Goal: Information Seeking & Learning: Check status

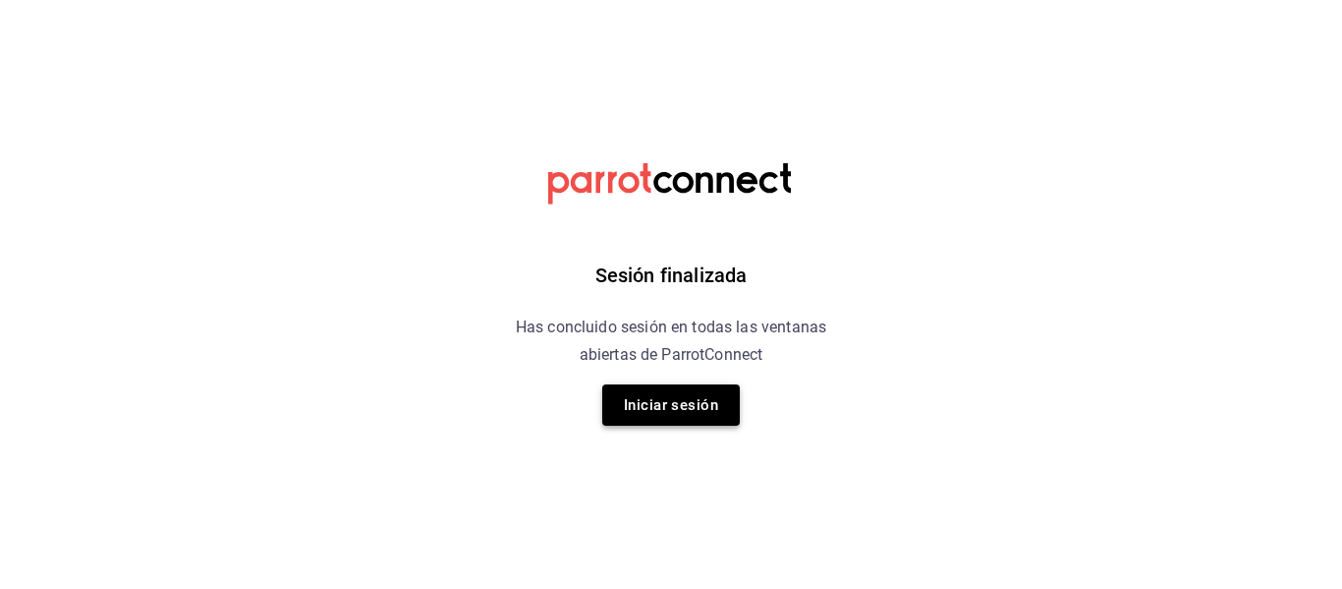
click at [658, 401] on button "Iniciar sesión" at bounding box center [671, 404] width 138 height 41
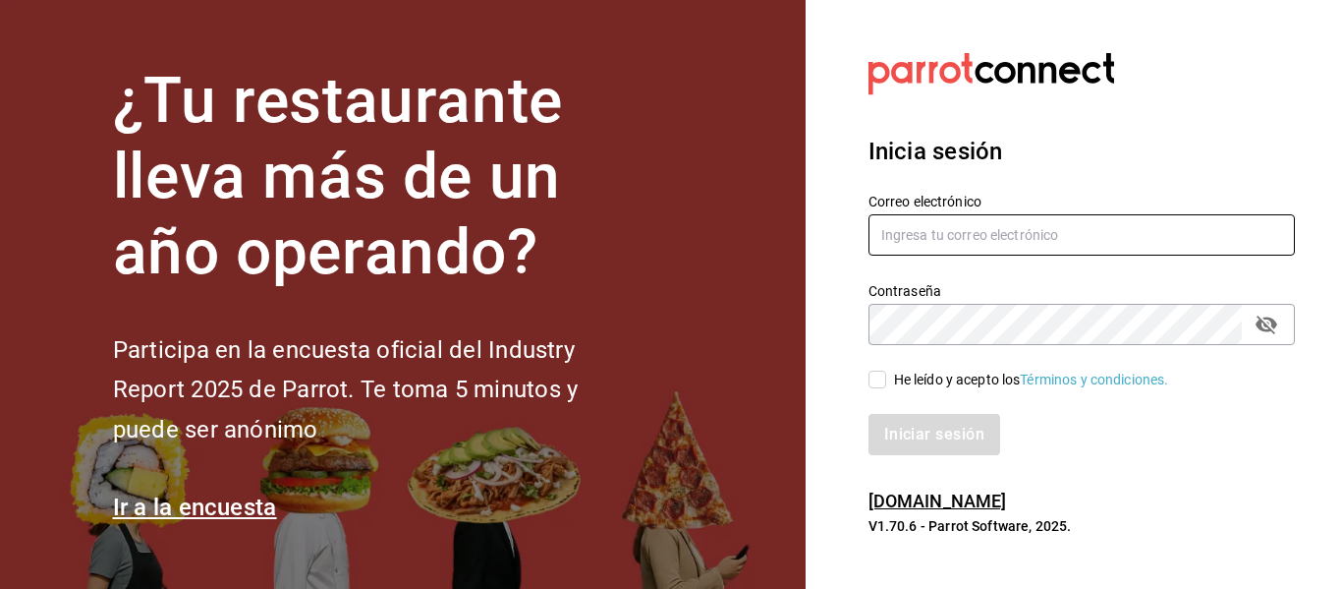
type input "[EMAIL_ADDRESS][DOMAIN_NAME]"
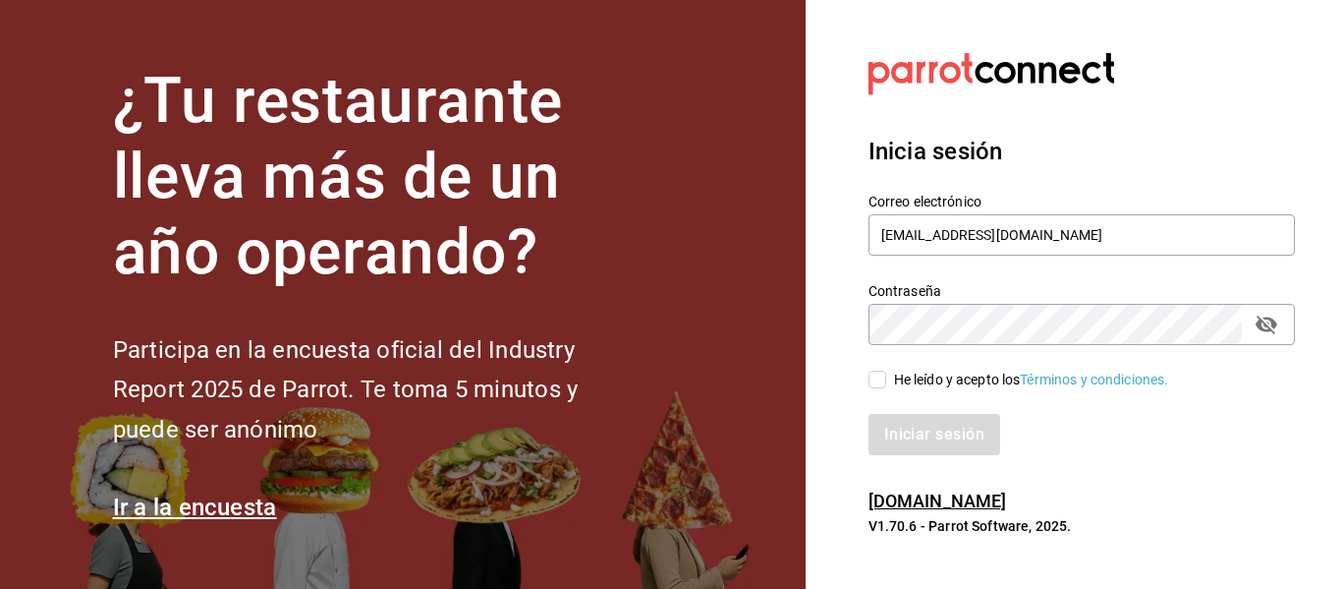
click at [878, 379] on input "He leído y acepto los Términos y condiciones." at bounding box center [878, 379] width 18 height 18
checkbox input "true"
click at [907, 439] on button "Iniciar sesión" at bounding box center [936, 434] width 134 height 41
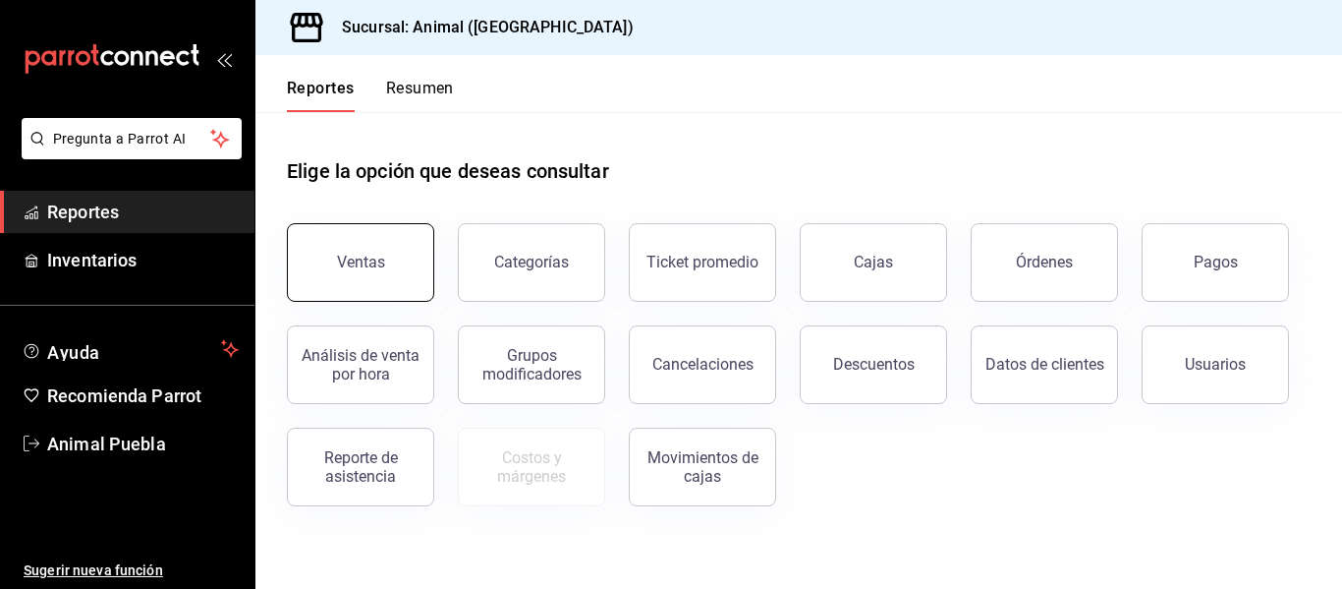
click at [344, 273] on button "Ventas" at bounding box center [360, 262] width 147 height 79
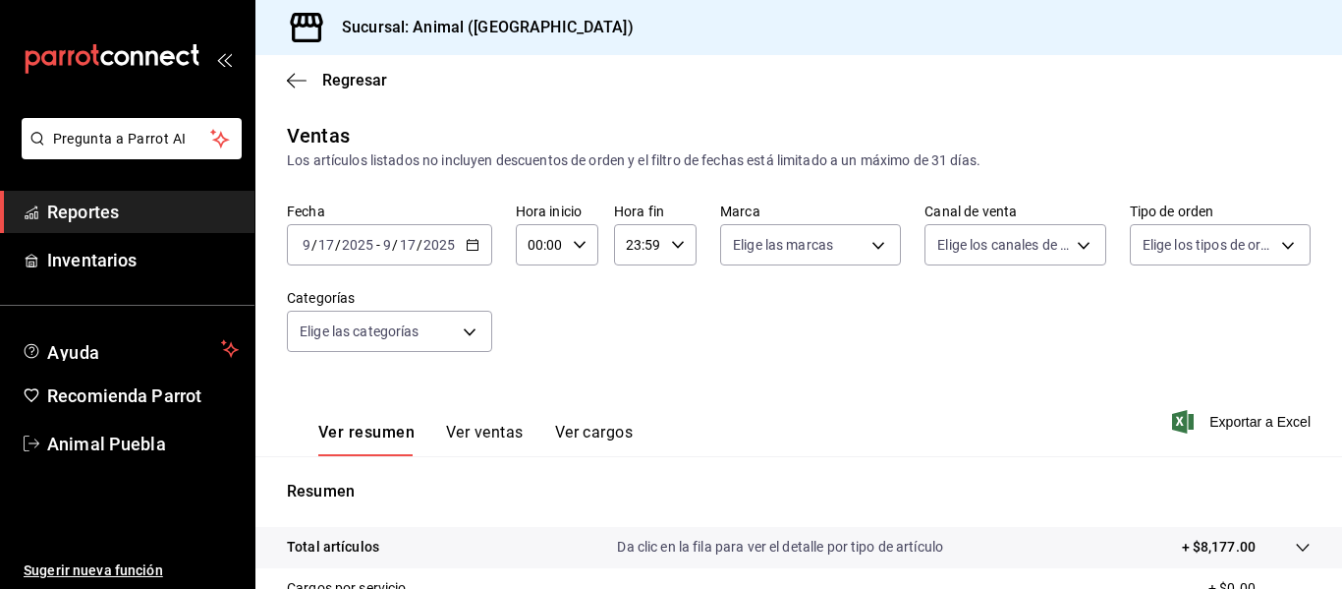
click at [468, 243] on icon "button" at bounding box center [473, 245] width 14 height 14
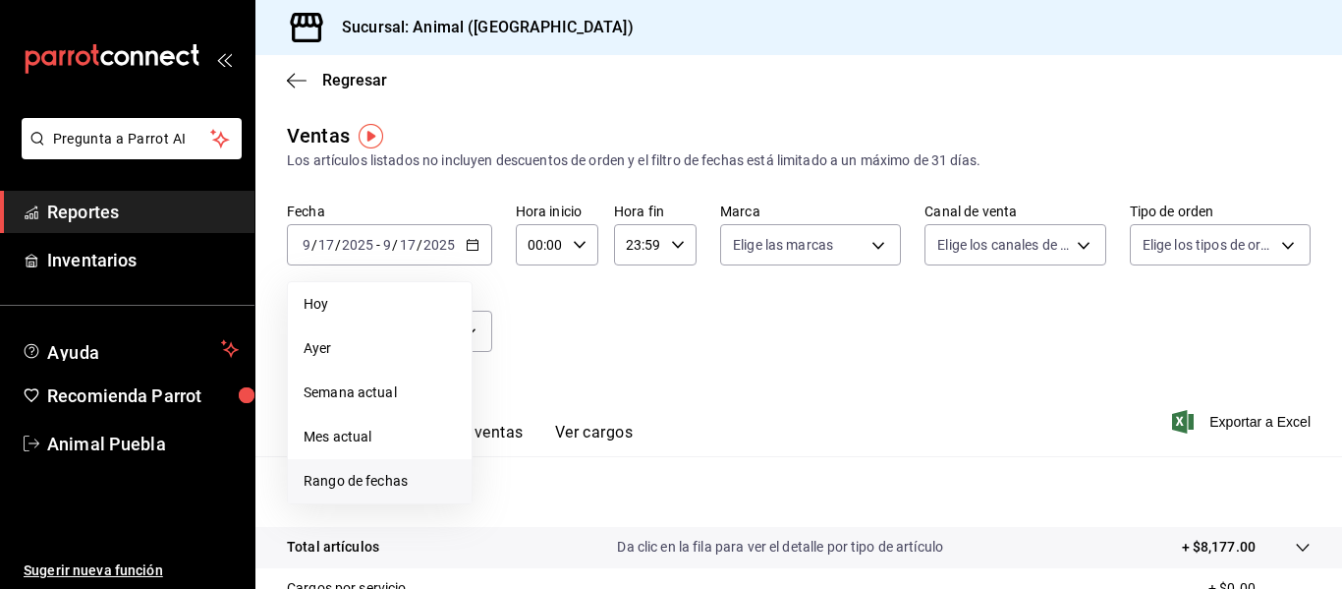
click at [372, 472] on span "Rango de fechas" at bounding box center [380, 481] width 152 height 21
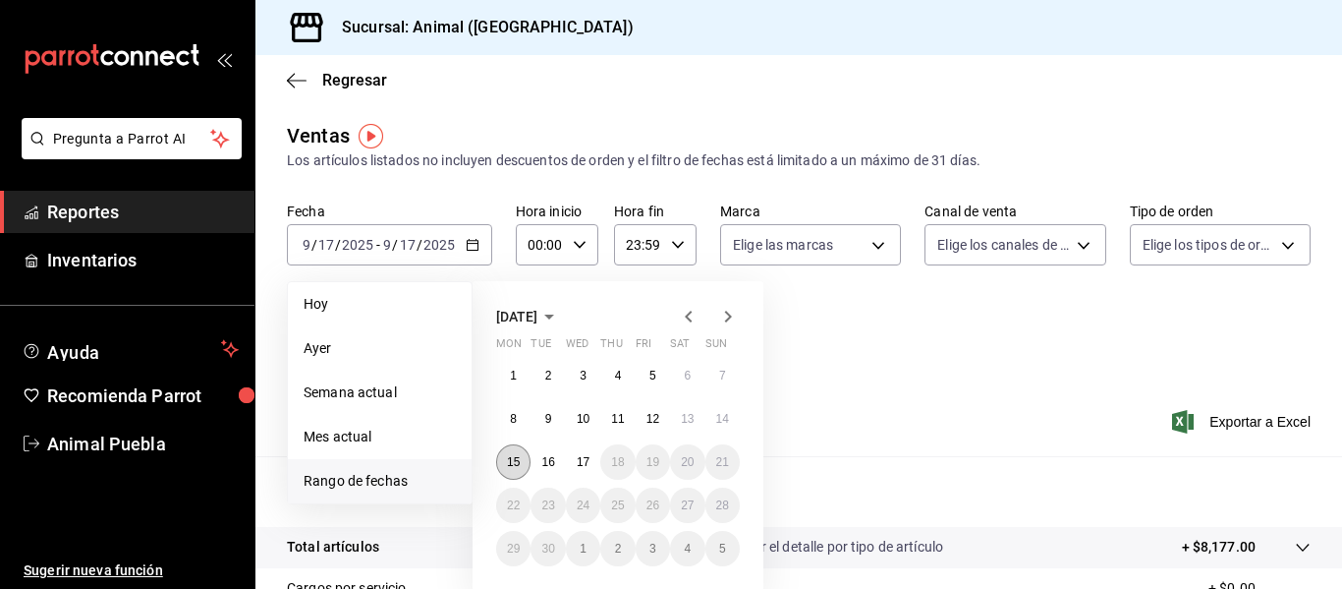
click at [512, 453] on button "15" at bounding box center [513, 461] width 34 height 35
click at [587, 454] on button "17" at bounding box center [583, 461] width 34 height 35
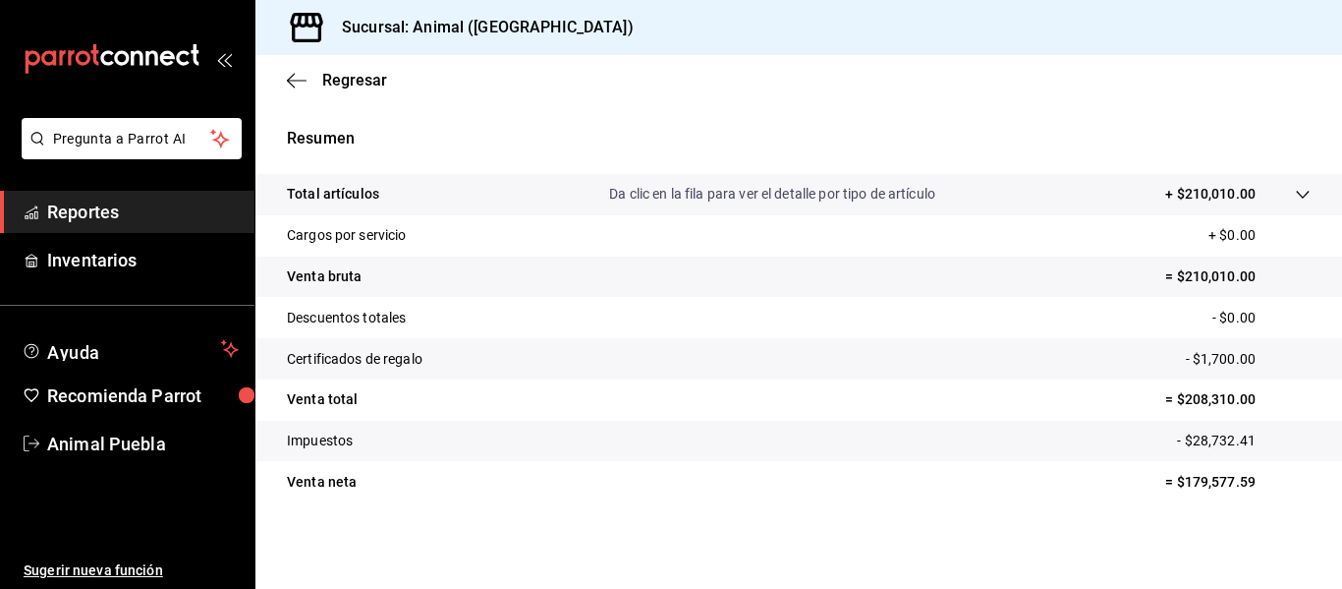
click at [1262, 188] on div at bounding box center [1283, 194] width 55 height 21
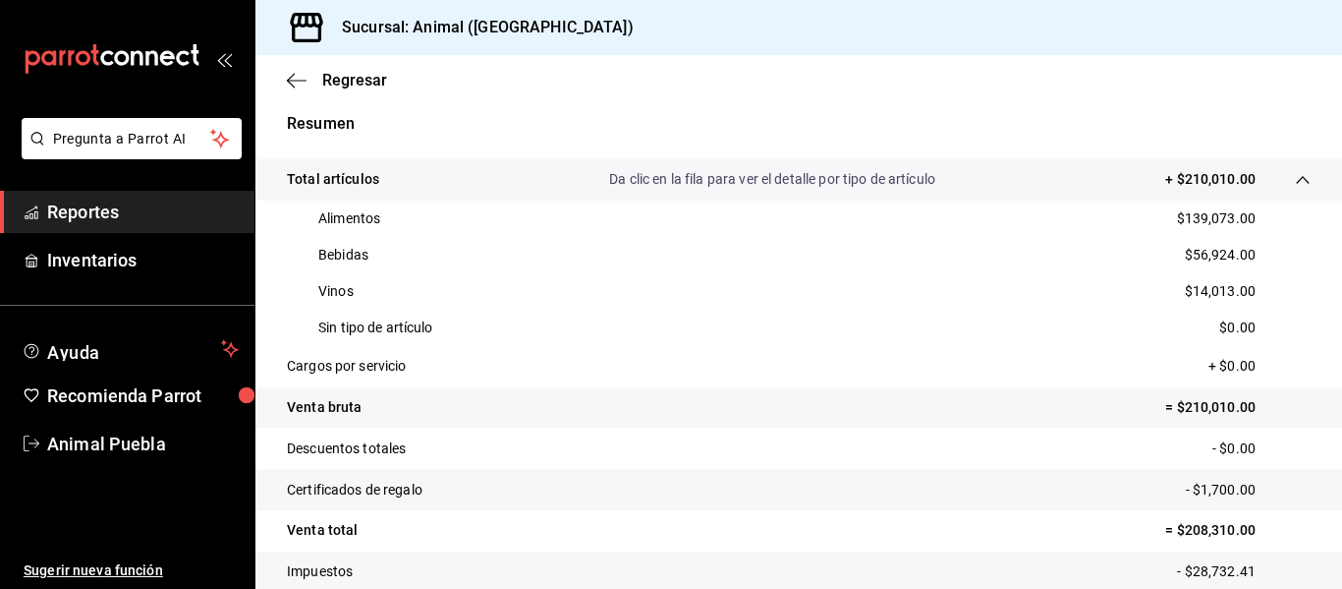
click at [746, 100] on div "Regresar" at bounding box center [799, 80] width 1087 height 50
click at [929, 73] on div "Regresar" at bounding box center [799, 80] width 1087 height 50
click at [714, 88] on div "Regresar" at bounding box center [799, 80] width 1087 height 50
